Goal: Navigation & Orientation: Find specific page/section

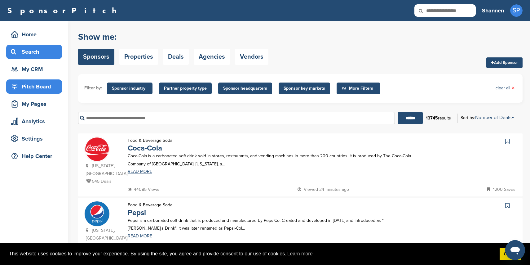
click at [38, 87] on div "Pitch Board" at bounding box center [35, 86] width 53 height 11
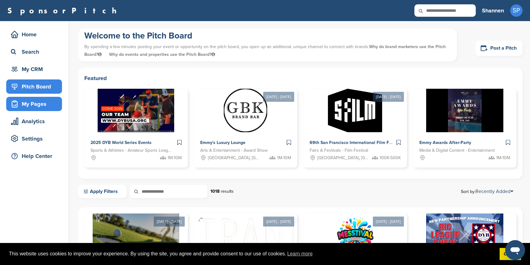
click at [42, 103] on div "My Pages" at bounding box center [35, 103] width 53 height 11
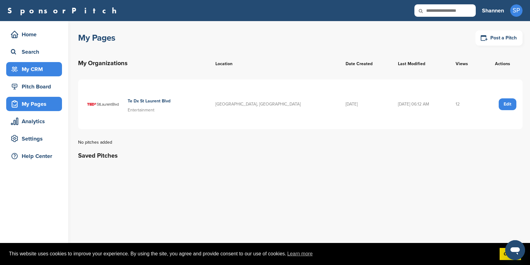
click at [32, 62] on div "My CRM" at bounding box center [34, 69] width 56 height 14
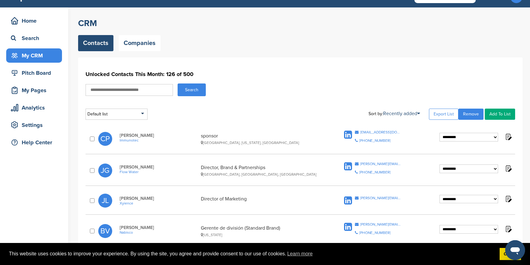
scroll to position [15, 0]
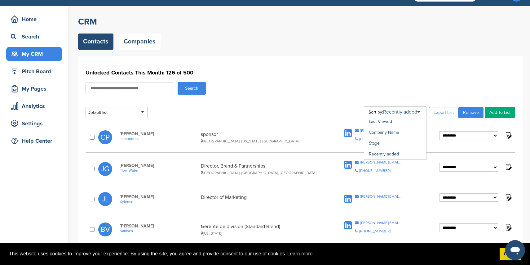
click at [420, 114] on icon at bounding box center [418, 111] width 3 height 5
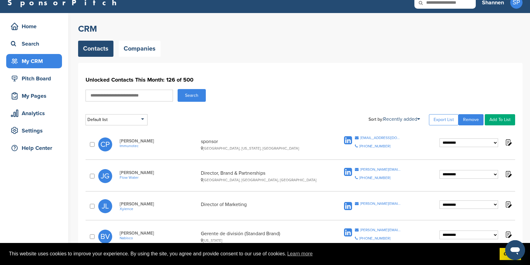
scroll to position [8, 0]
